Goal: Check status: Check status

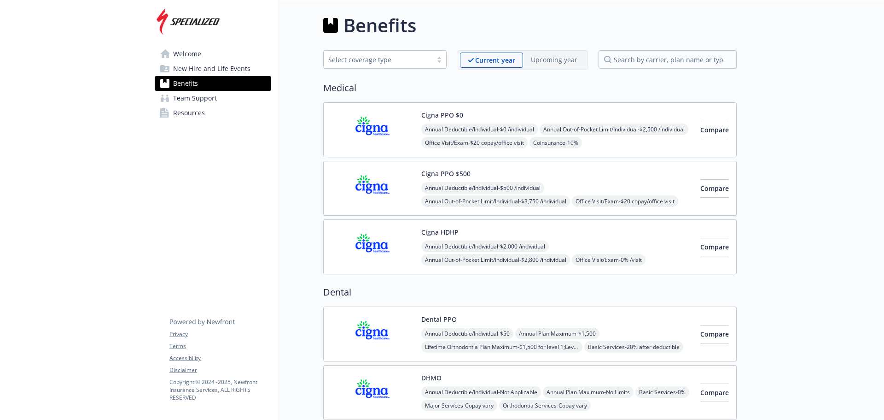
scroll to position [947, 0]
